Goal: Task Accomplishment & Management: Manage account settings

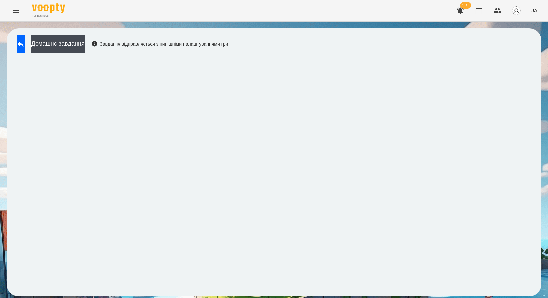
click at [25, 43] on icon at bounding box center [21, 44] width 8 height 8
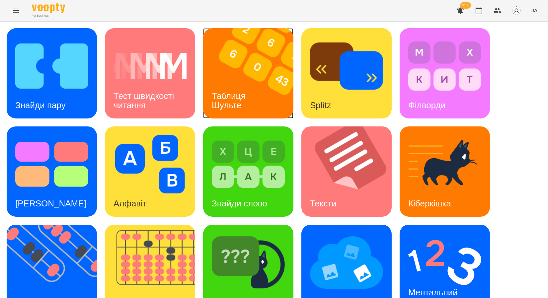
click at [223, 75] on img at bounding box center [252, 73] width 99 height 90
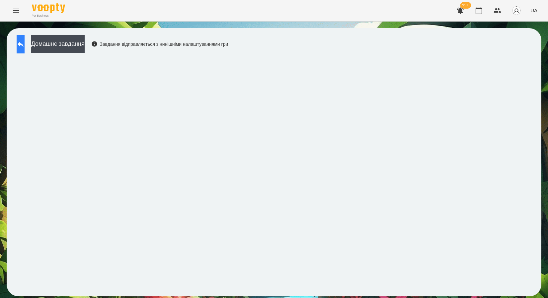
click at [25, 51] on button at bounding box center [21, 44] width 8 height 19
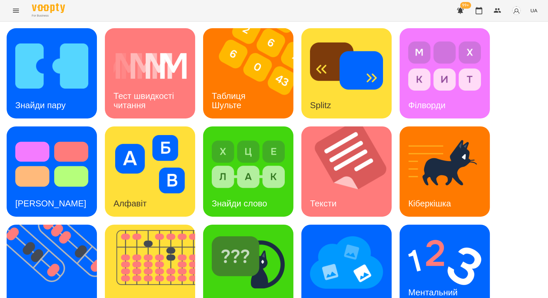
scroll to position [122, 0]
click at [68, 225] on img at bounding box center [56, 270] width 99 height 90
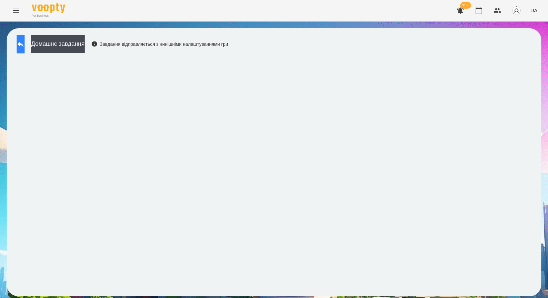
click at [22, 41] on button at bounding box center [21, 44] width 8 height 19
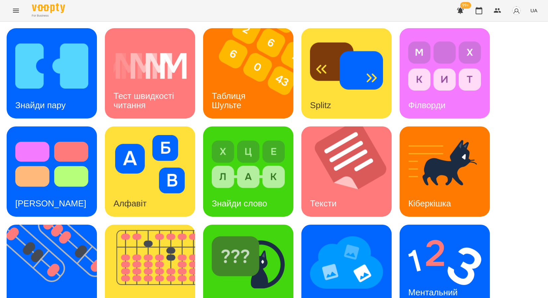
scroll to position [122, 0]
click at [421, 233] on img at bounding box center [444, 262] width 73 height 58
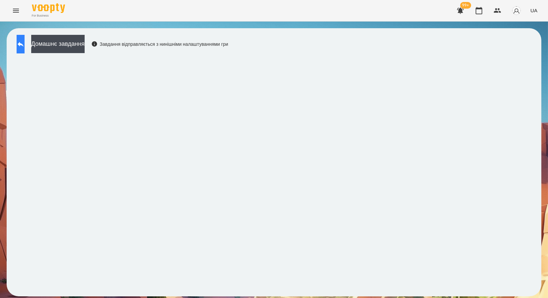
click at [25, 43] on icon at bounding box center [21, 44] width 8 height 8
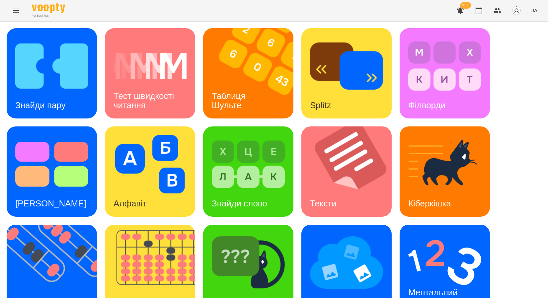
scroll to position [122, 0]
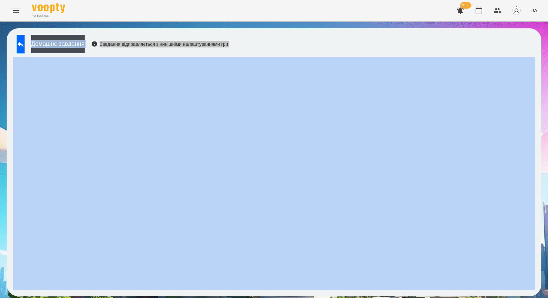
click at [444, 45] on div "Домашнє завдання Завдання відправляється з нинішніми налаштуваннями гри" at bounding box center [274, 162] width 535 height 268
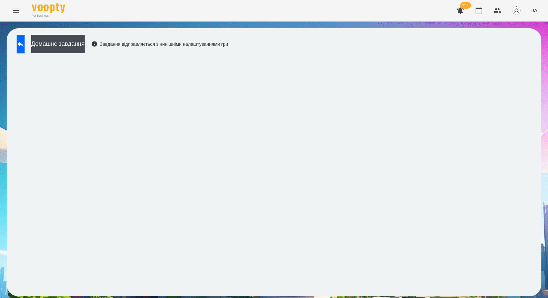
click at [443, 41] on div "Домашнє завдання Завдання відправляється з нинішніми налаштуваннями гри" at bounding box center [274, 162] width 535 height 268
click at [22, 46] on button at bounding box center [21, 44] width 8 height 19
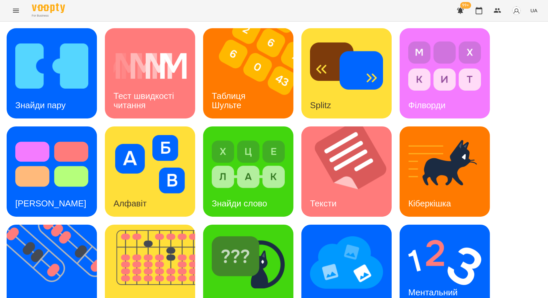
scroll to position [122, 0]
click at [261, 289] on div "[PERSON_NAME]" at bounding box center [247, 302] width 88 height 26
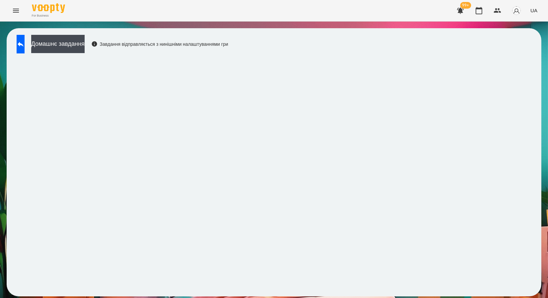
click at [11, 10] on button "Menu" at bounding box center [16, 11] width 16 height 16
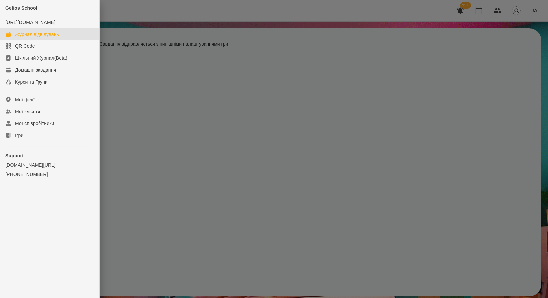
click at [47, 40] on link "Журнал відвідувань" at bounding box center [49, 34] width 99 height 12
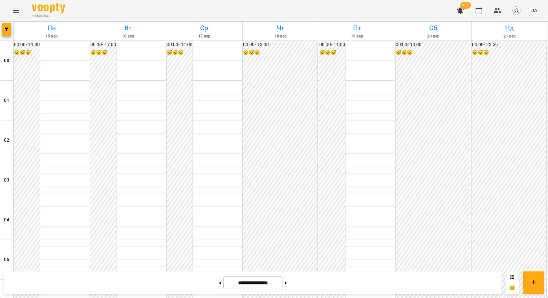
scroll to position [728, 0]
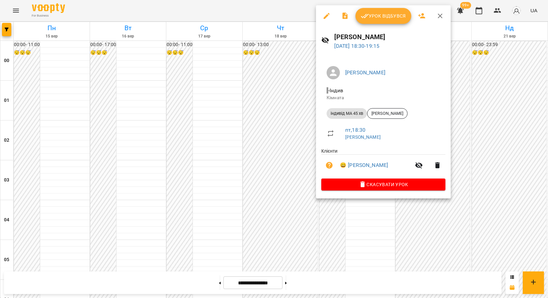
click at [382, 16] on span "Урок відбувся" at bounding box center [383, 16] width 45 height 8
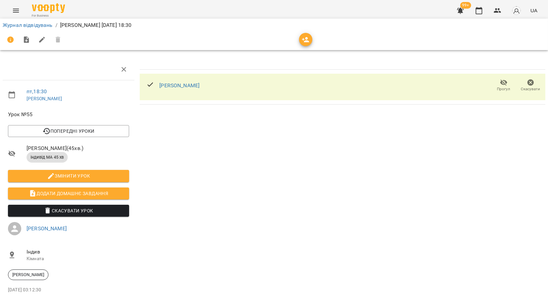
click at [527, 85] on icon "button" at bounding box center [531, 83] width 8 height 8
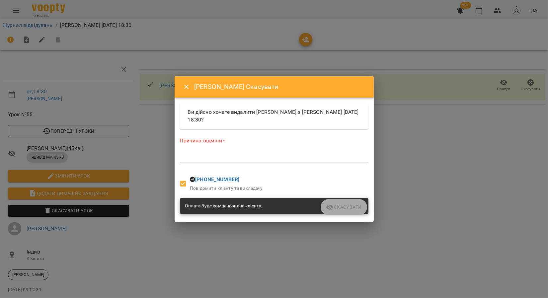
click at [192, 154] on textarea at bounding box center [274, 157] width 188 height 6
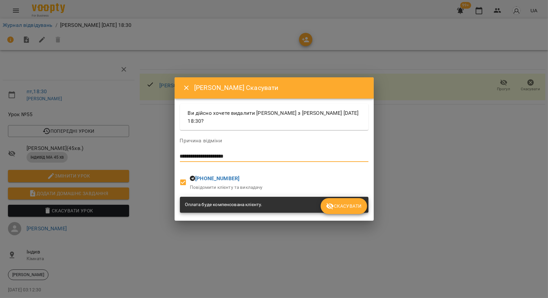
type textarea "**********"
click at [335, 203] on span "Скасувати" at bounding box center [344, 206] width 36 height 8
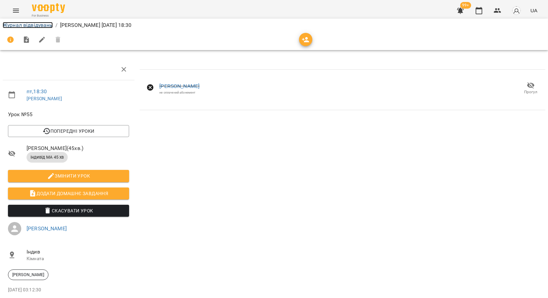
click at [10, 26] on link "Журнал відвідувань" at bounding box center [28, 25] width 50 height 6
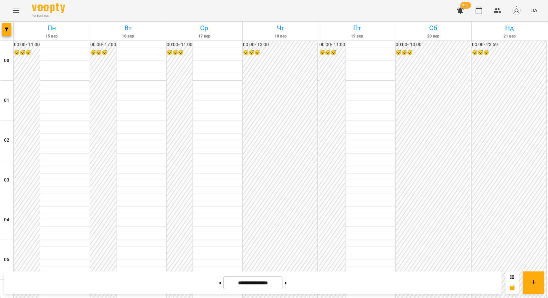
scroll to position [728, 0]
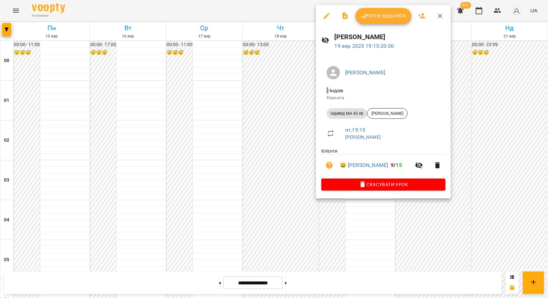
click at [397, 9] on button "Урок відбувся" at bounding box center [383, 16] width 56 height 16
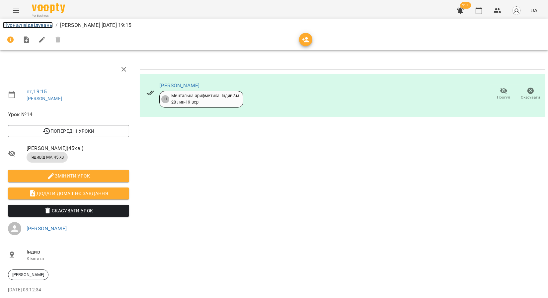
click at [28, 24] on link "Журнал відвідувань" at bounding box center [28, 25] width 50 height 6
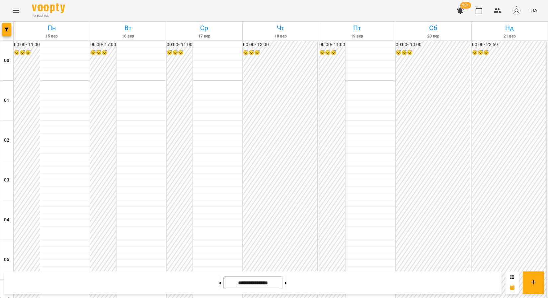
scroll to position [626, 0]
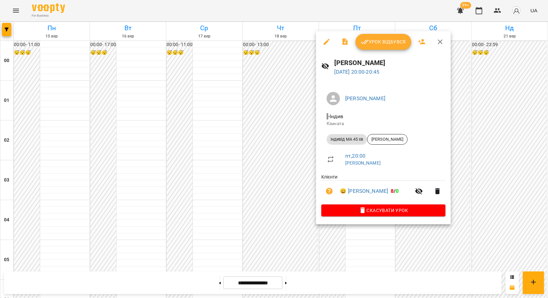
click at [382, 47] on button "Урок відбувся" at bounding box center [383, 42] width 56 height 16
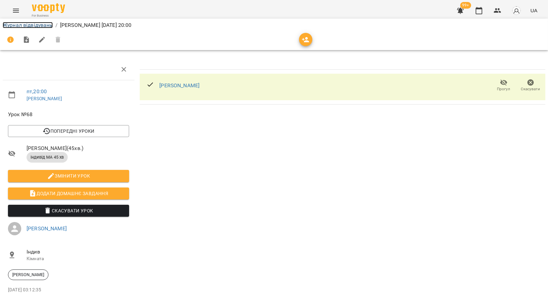
click at [12, 27] on link "Журнал відвідувань" at bounding box center [28, 25] width 50 height 6
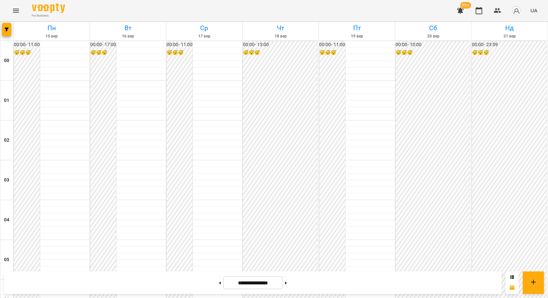
scroll to position [728, 0]
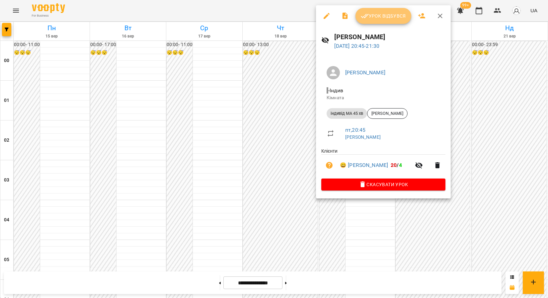
click at [378, 17] on span "Урок відбувся" at bounding box center [383, 16] width 45 height 8
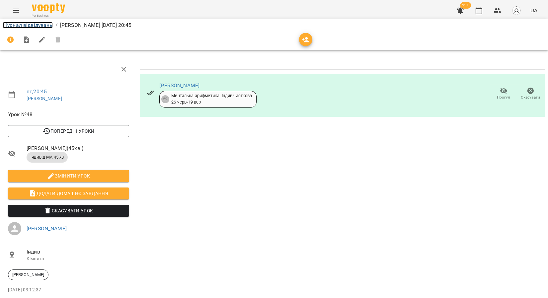
click at [36, 24] on link "Журнал відвідувань" at bounding box center [28, 25] width 50 height 6
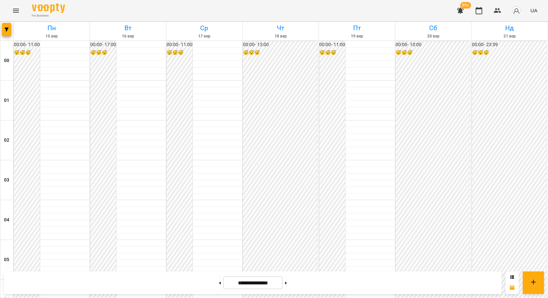
scroll to position [654, 0]
click at [287, 285] on button at bounding box center [286, 282] width 2 height 15
type input "**********"
